Goal: Transaction & Acquisition: Purchase product/service

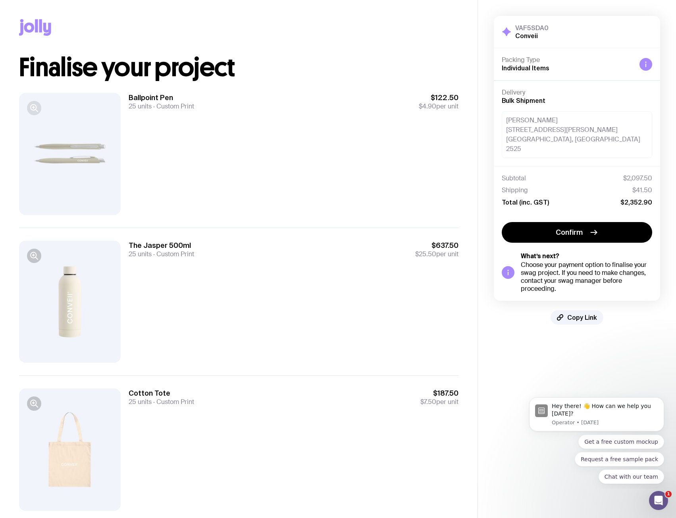
click at [38, 108] on icon "button" at bounding box center [34, 108] width 10 height 10
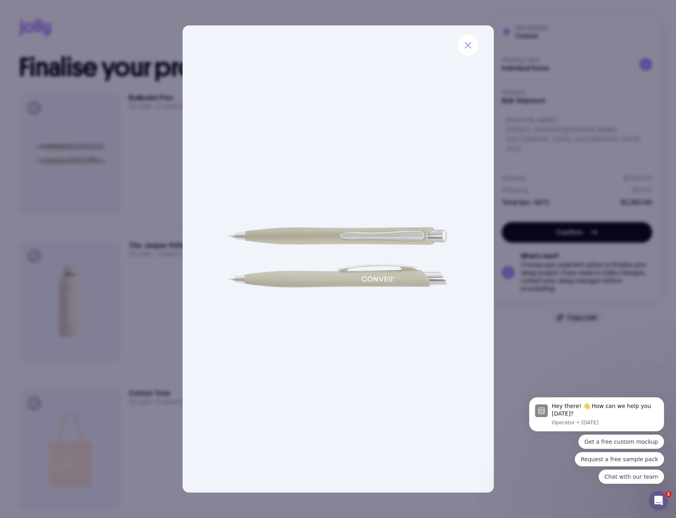
click at [36, 110] on div at bounding box center [338, 259] width 676 height 518
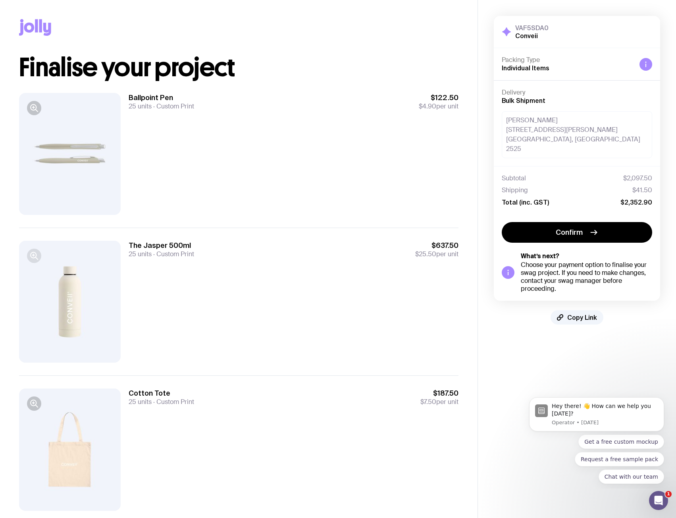
click at [38, 260] on icon "button" at bounding box center [34, 256] width 10 height 10
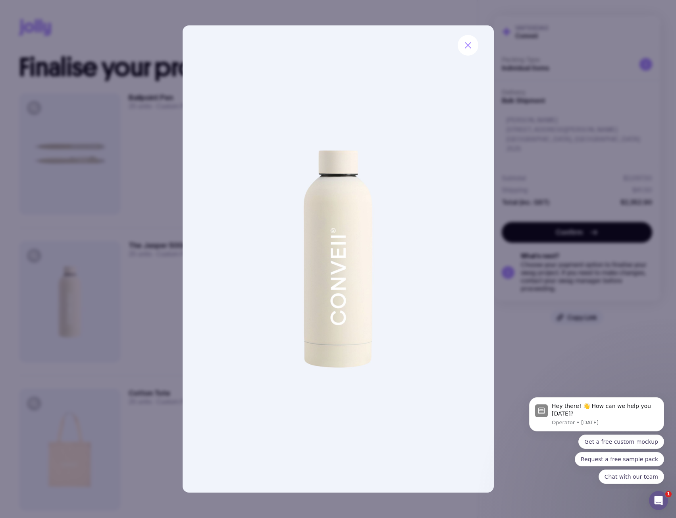
click at [75, 260] on div at bounding box center [338, 259] width 676 height 518
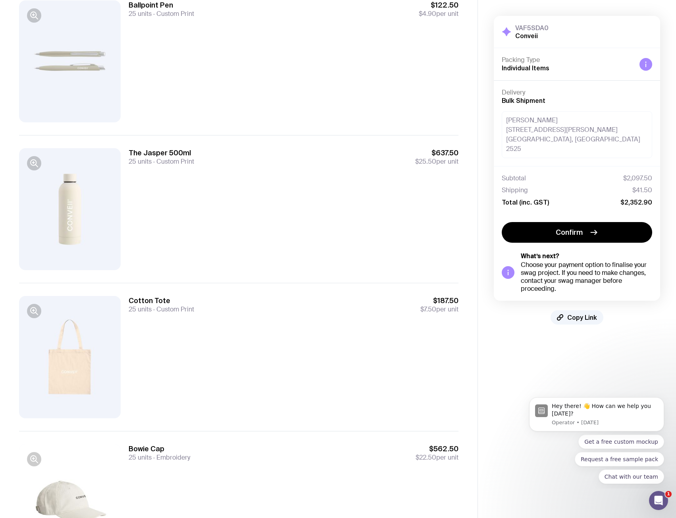
scroll to position [119, 0]
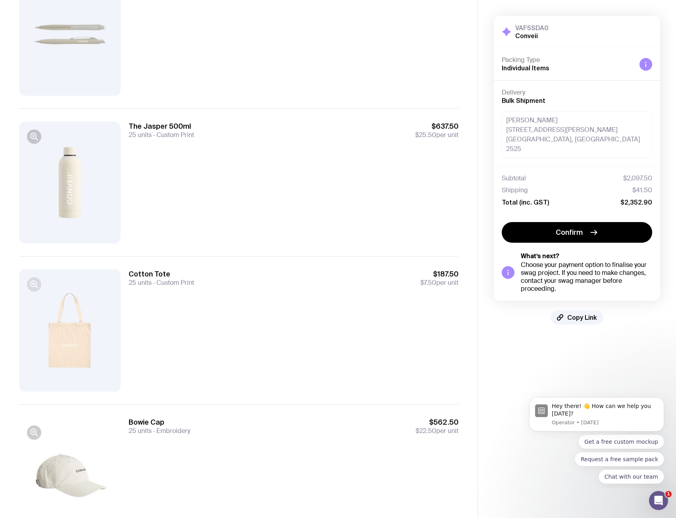
click at [31, 279] on button "button" at bounding box center [34, 284] width 14 height 14
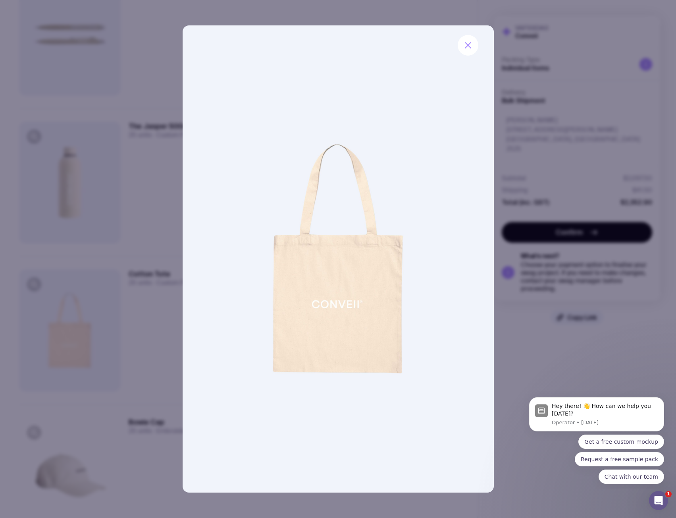
click at [83, 286] on div at bounding box center [338, 259] width 676 height 518
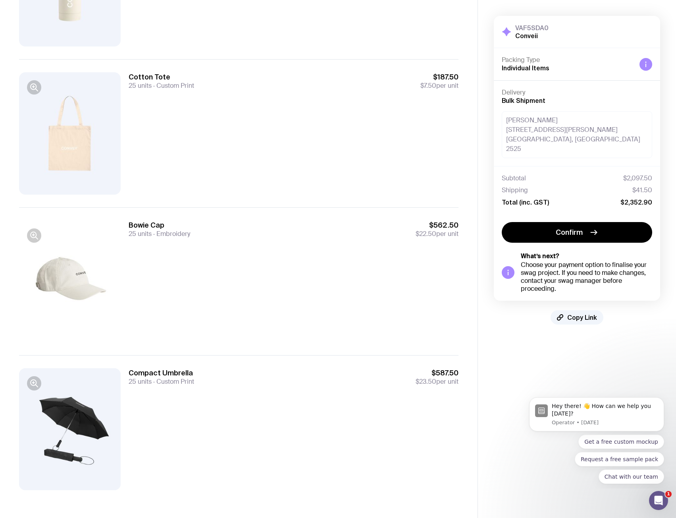
scroll to position [317, 0]
click at [39, 239] on button "button" at bounding box center [34, 234] width 14 height 14
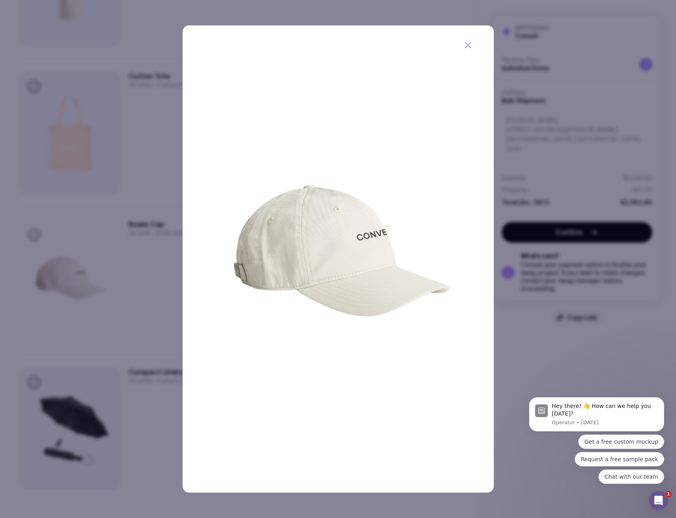
click at [96, 265] on div at bounding box center [338, 259] width 676 height 518
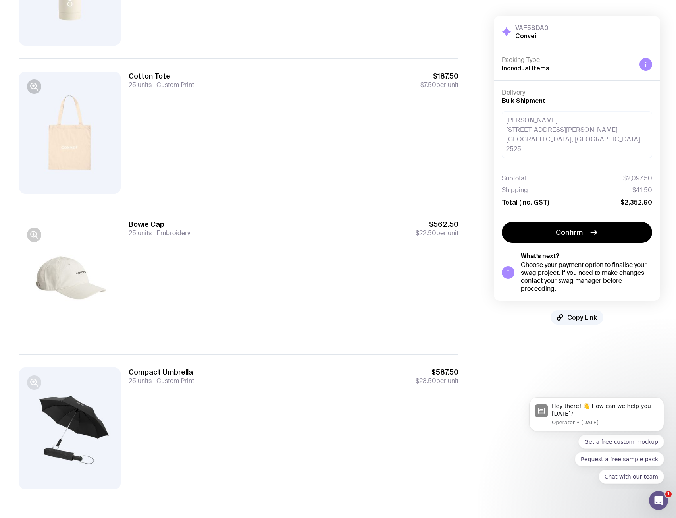
click at [40, 381] on button "button" at bounding box center [34, 382] width 14 height 14
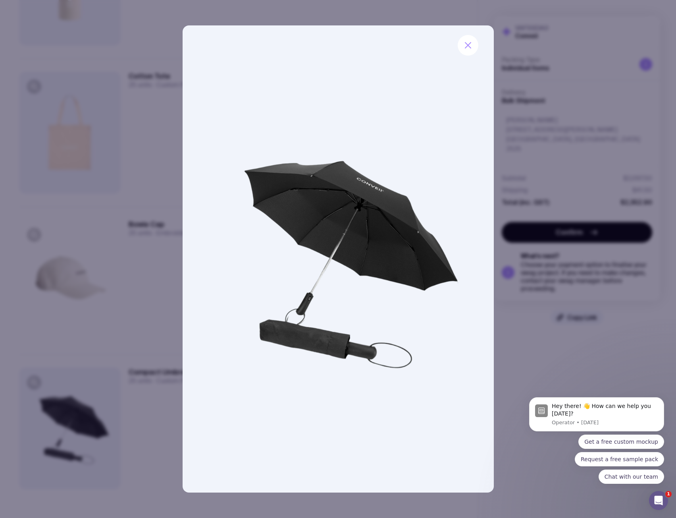
click at [90, 365] on div at bounding box center [338, 259] width 676 height 518
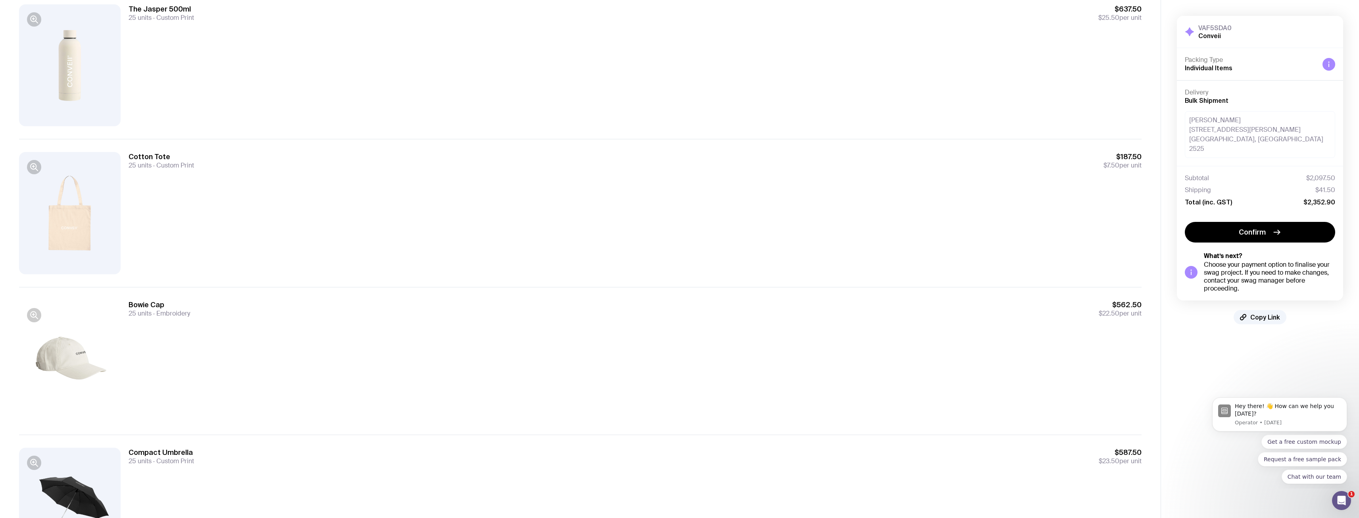
scroll to position [316, 0]
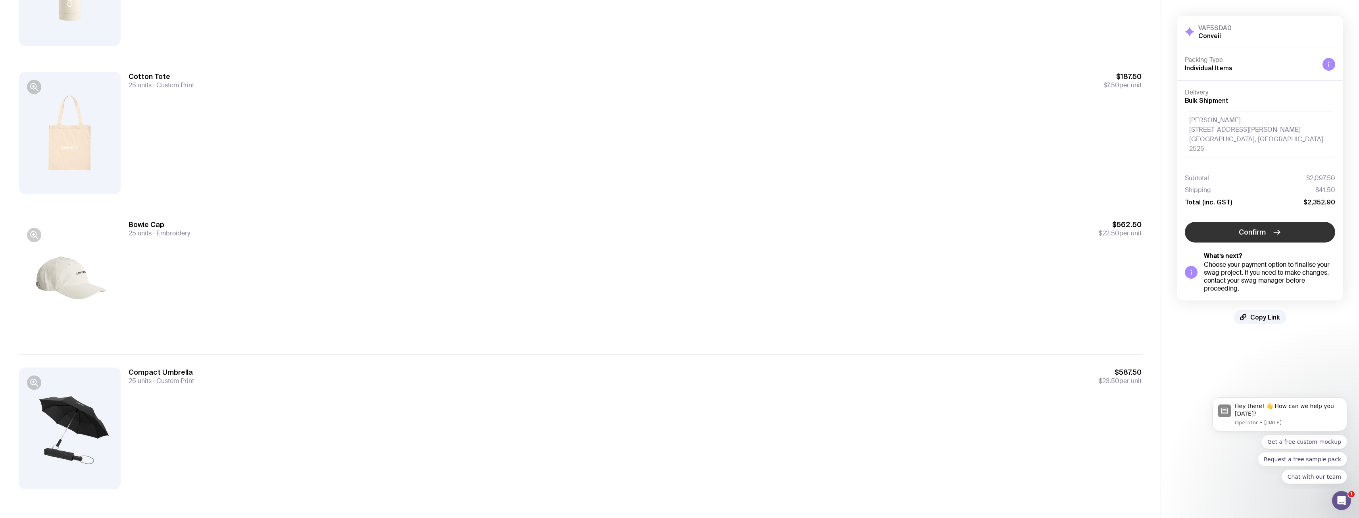
click at [676, 228] on button "Confirm" at bounding box center [1260, 232] width 150 height 21
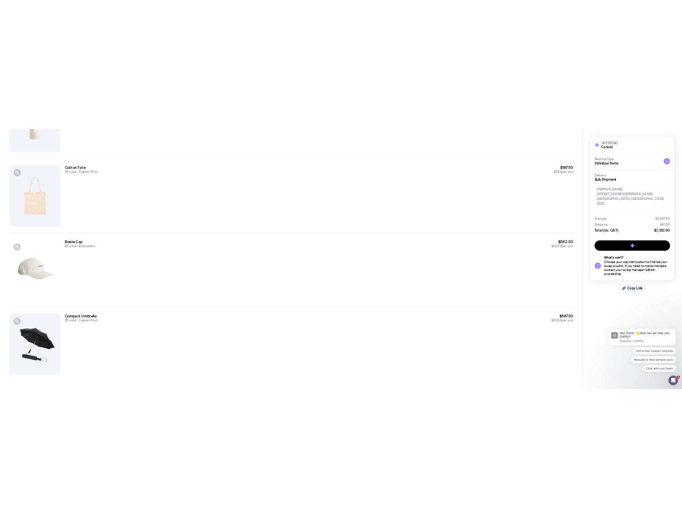
scroll to position [0, 0]
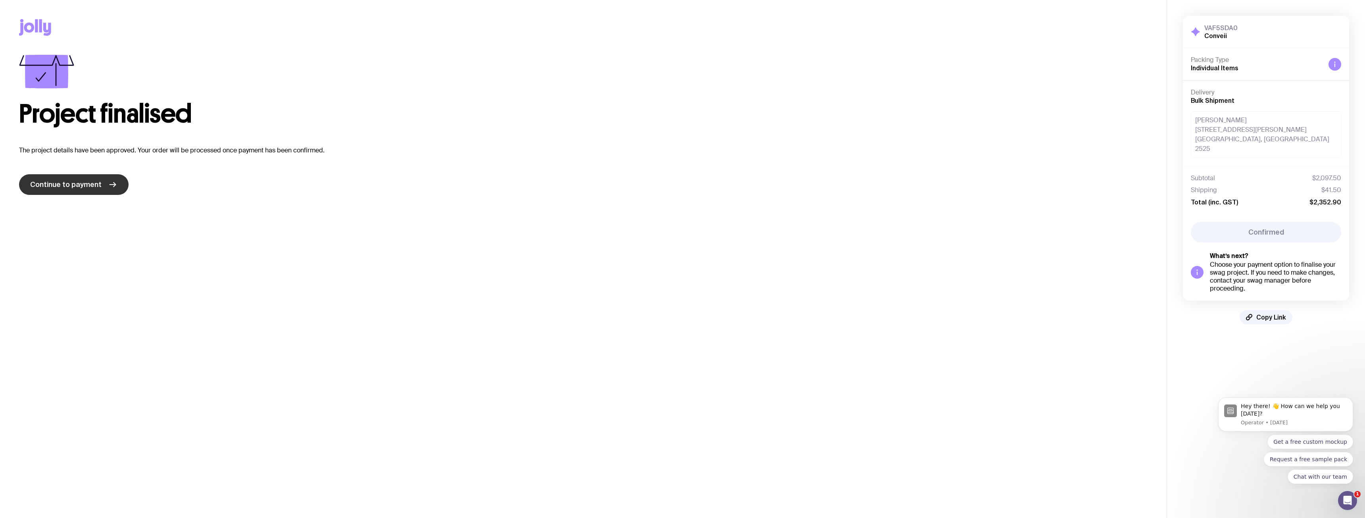
click at [92, 185] on span "Continue to payment" at bounding box center [65, 185] width 71 height 10
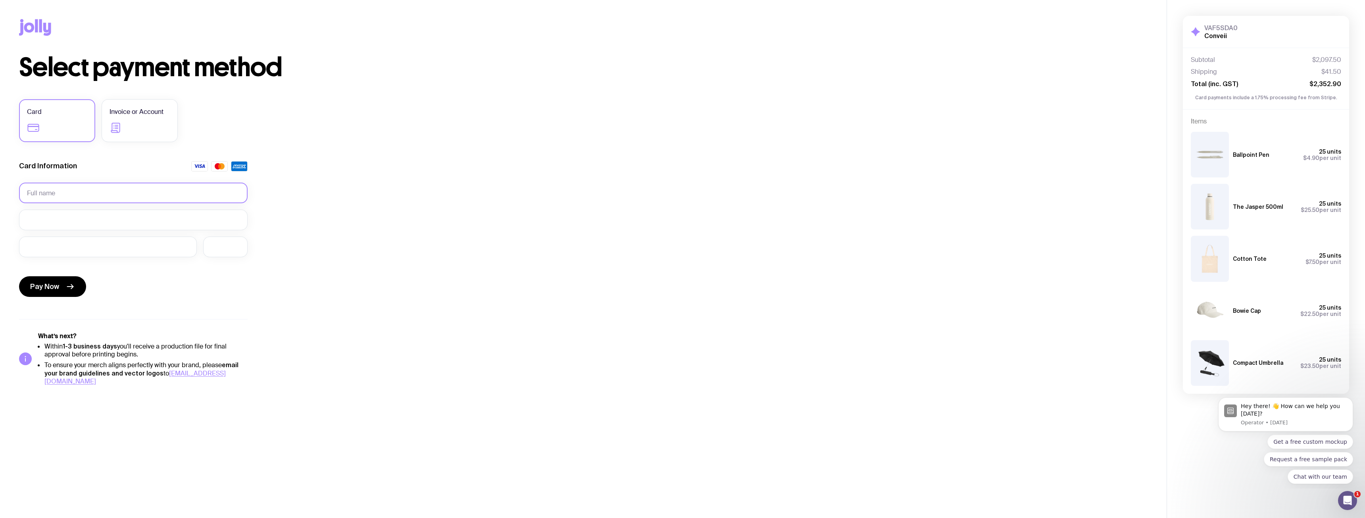
click at [102, 195] on input "text" at bounding box center [133, 193] width 229 height 21
type input "Conveii Pty Ltd"
click at [147, 126] on label "Invoice or Account" at bounding box center [140, 120] width 76 height 43
click at [0, 0] on input "Invoice or Account" at bounding box center [0, 0] width 0 height 0
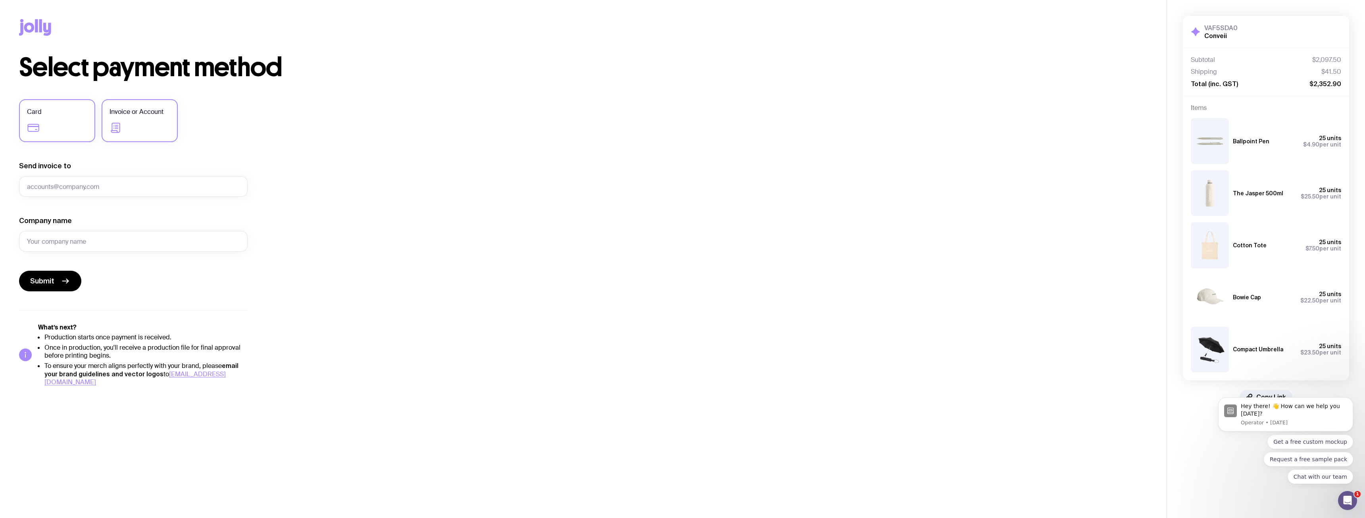
click at [66, 110] on label "Card" at bounding box center [57, 120] width 76 height 43
click at [0, 0] on input "Card" at bounding box center [0, 0] width 0 height 0
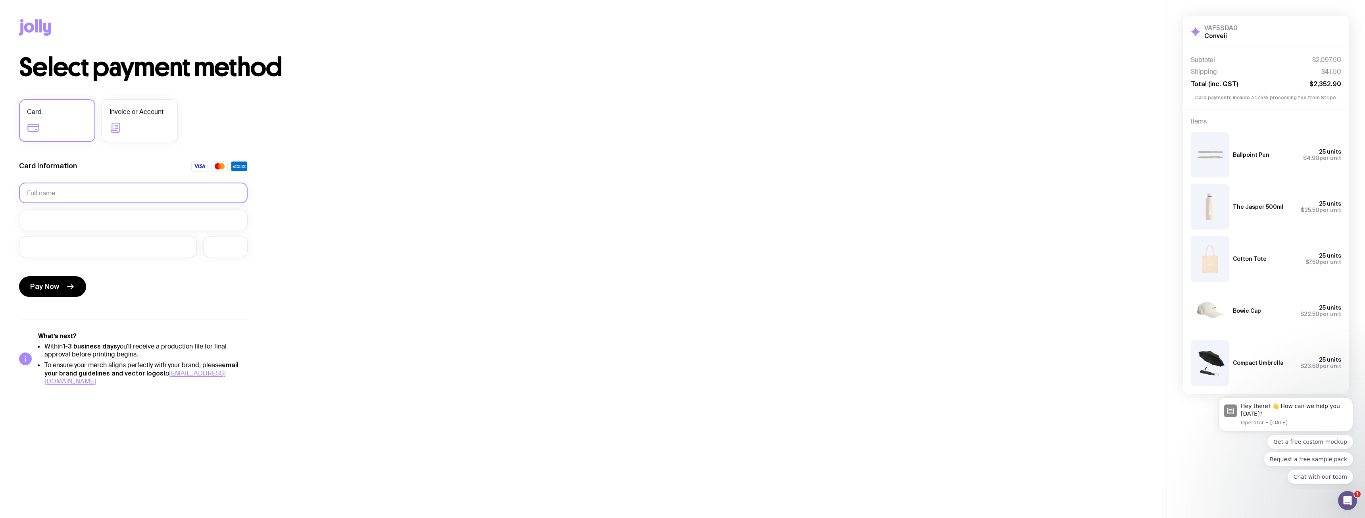
click at [73, 191] on input "text" at bounding box center [133, 193] width 229 height 21
type input "Conveii Pty Ltd"
click at [69, 255] on div at bounding box center [108, 247] width 178 height 21
click at [58, 281] on button "Pay Now" at bounding box center [52, 286] width 67 height 21
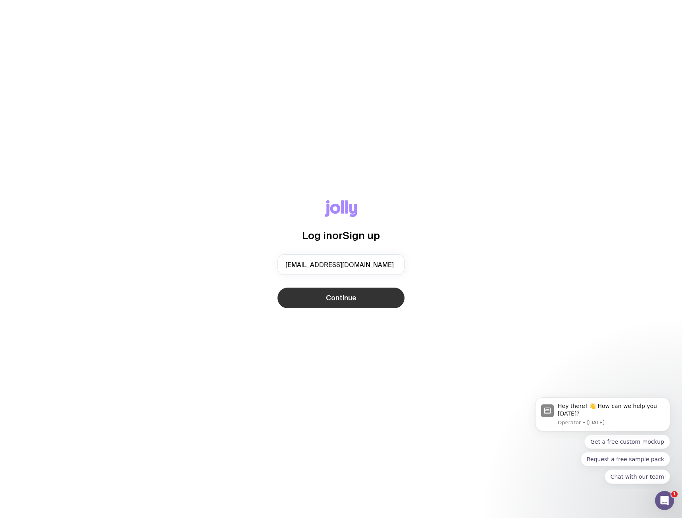
click at [323, 296] on button "Continue" at bounding box center [340, 297] width 127 height 21
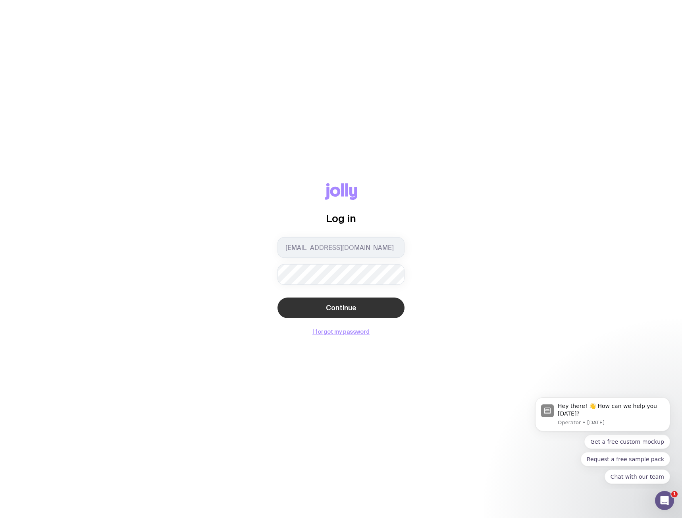
click at [336, 306] on span "Continue" at bounding box center [341, 308] width 31 height 10
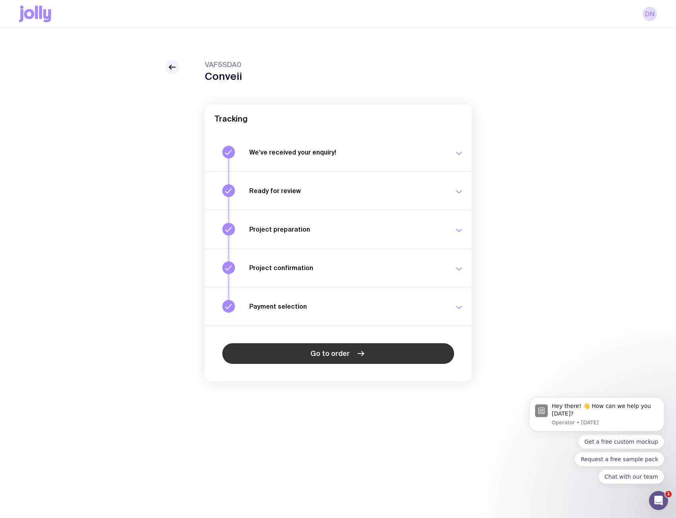
click at [384, 357] on link "Go to order" at bounding box center [338, 353] width 232 height 21
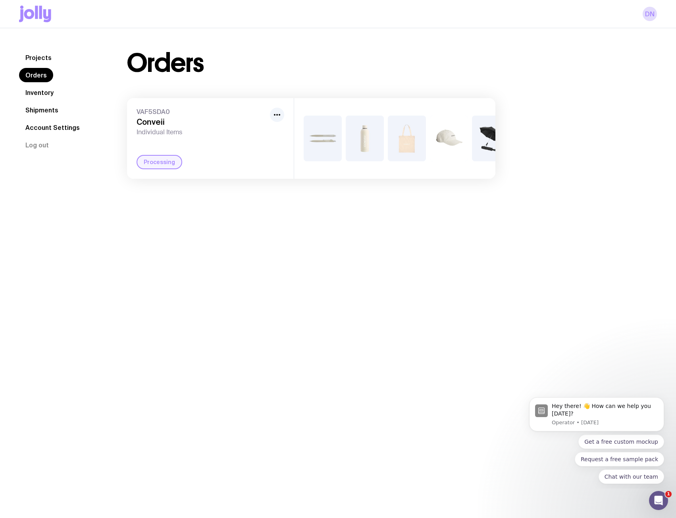
click at [44, 91] on link "Inventory" at bounding box center [39, 92] width 41 height 14
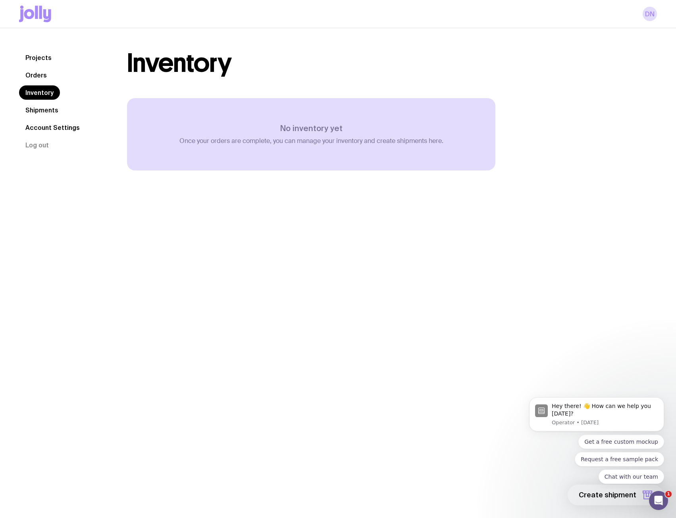
click at [44, 108] on link "Shipments" at bounding box center [42, 110] width 46 height 14
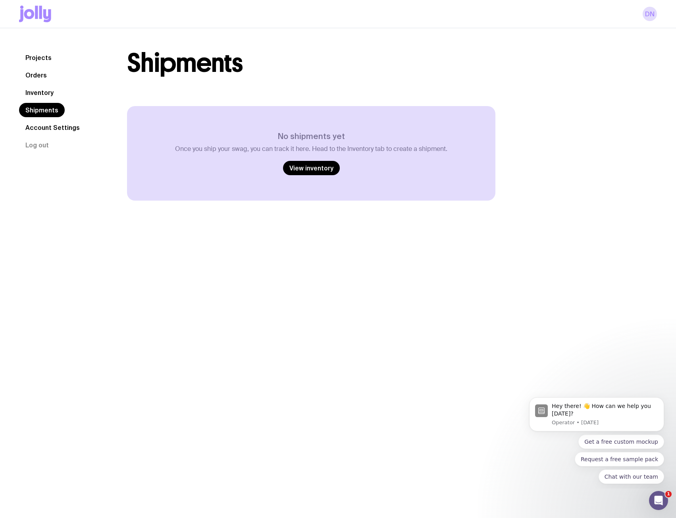
click at [40, 56] on link "Projects" at bounding box center [38, 57] width 39 height 14
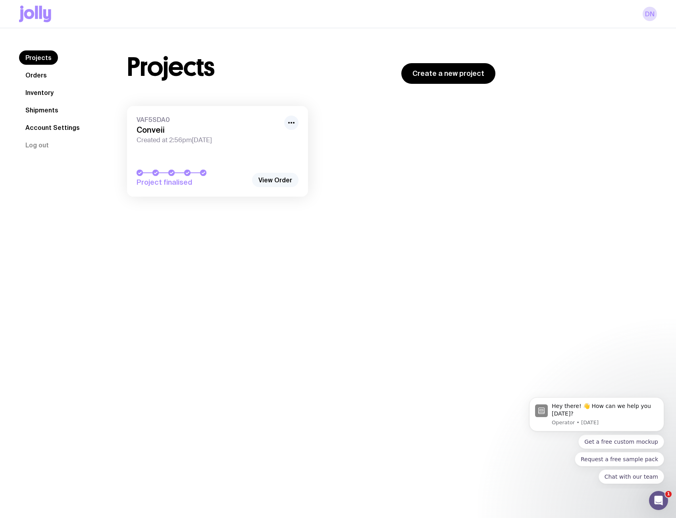
click at [288, 179] on link "View Order" at bounding box center [275, 180] width 46 height 14
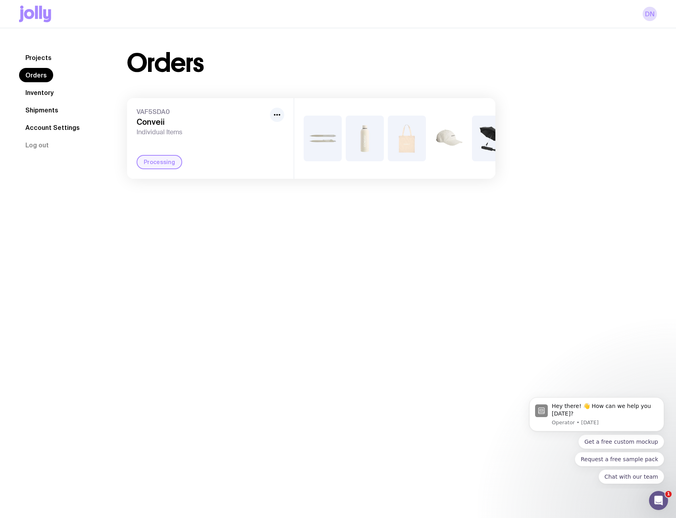
scroll to position [0, 24]
